Goal: Task Accomplishment & Management: Use online tool/utility

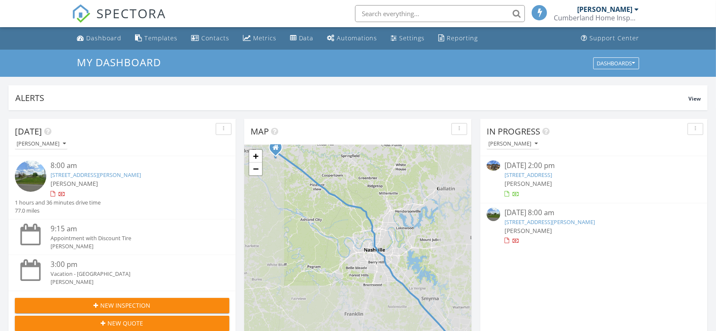
scroll to position [4, 4]
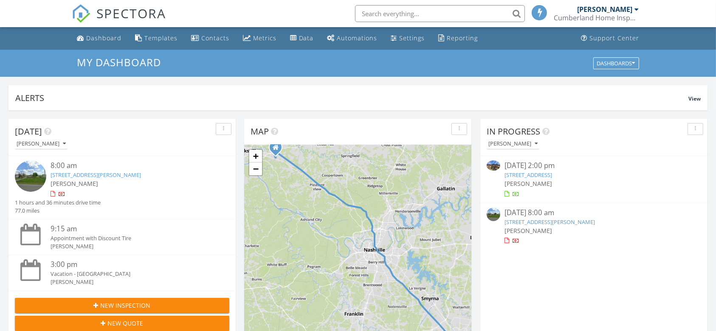
click at [525, 165] on div "[DATE] 2:00 pm" at bounding box center [593, 165] width 179 height 11
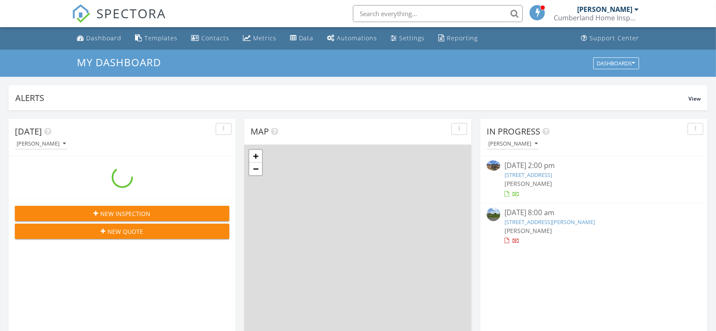
scroll to position [790, 733]
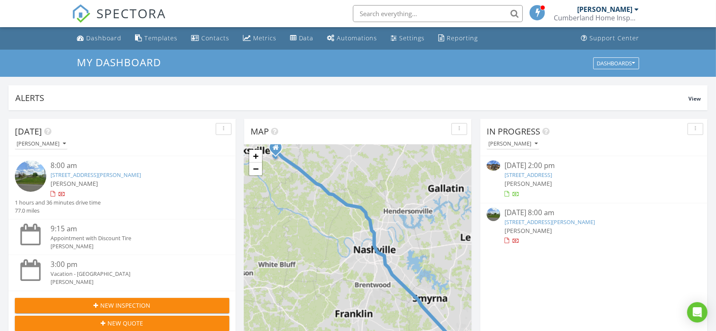
click at [527, 174] on link "[STREET_ADDRESS]" at bounding box center [528, 175] width 48 height 8
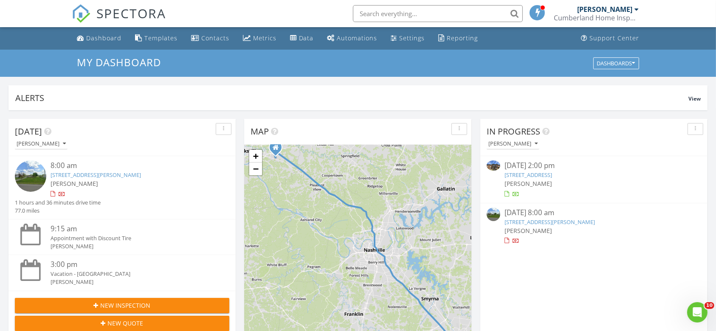
scroll to position [0, 0]
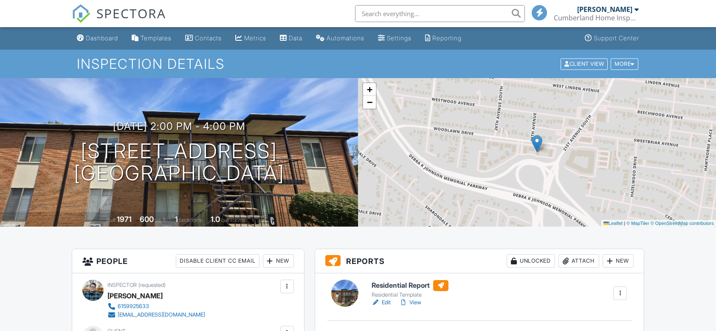
scroll to position [96, 0]
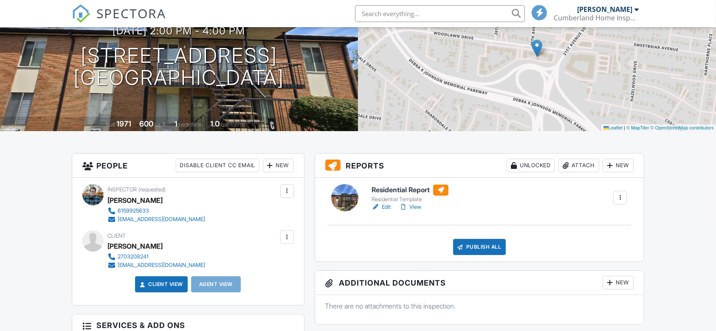
click at [397, 188] on h6 "Residential Report" at bounding box center [409, 190] width 77 height 11
